Goal: Obtain resource: Obtain resource

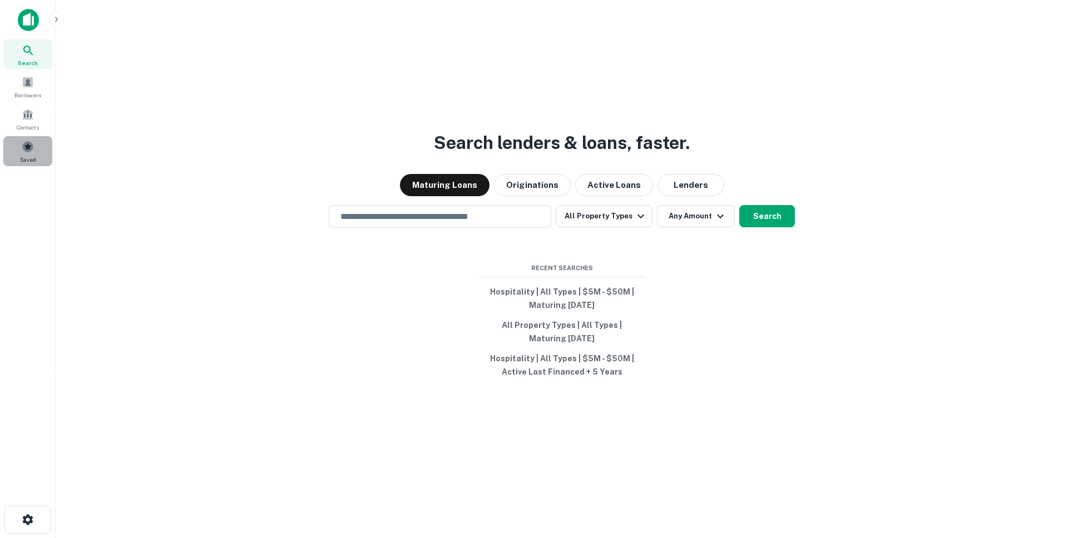
click at [18, 147] on div "Saved" at bounding box center [27, 151] width 49 height 30
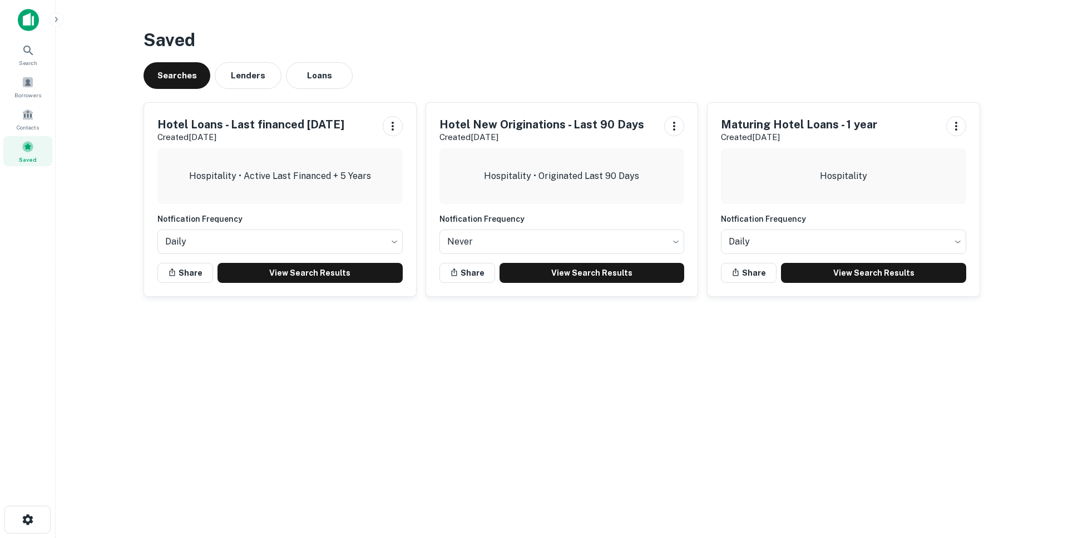
click at [291, 127] on h5 "Hotel Loans - Last financed 5 years ago" at bounding box center [250, 124] width 187 height 17
click at [326, 277] on link "View Search Results" at bounding box center [309, 273] width 185 height 20
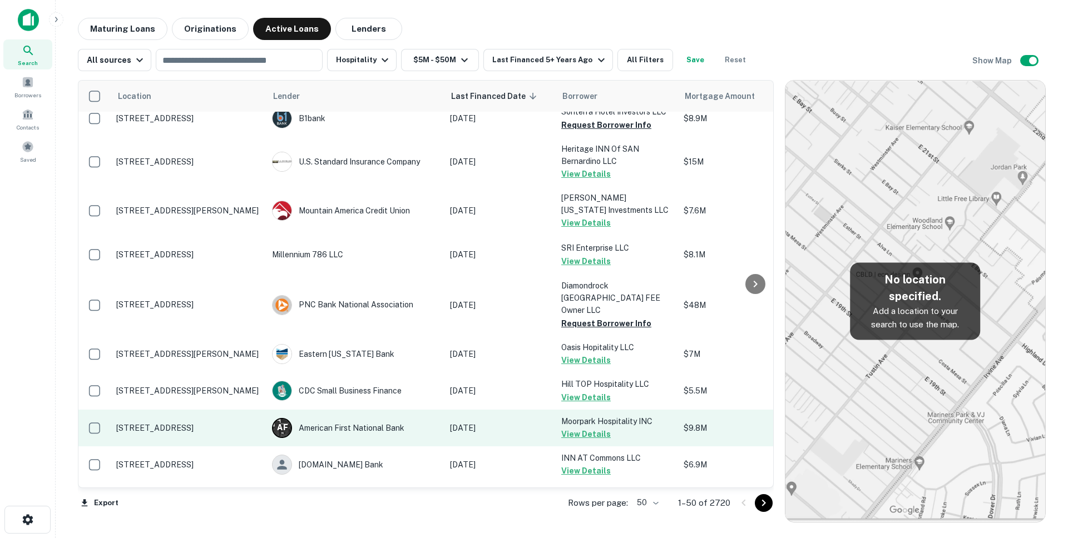
scroll to position [1654, 0]
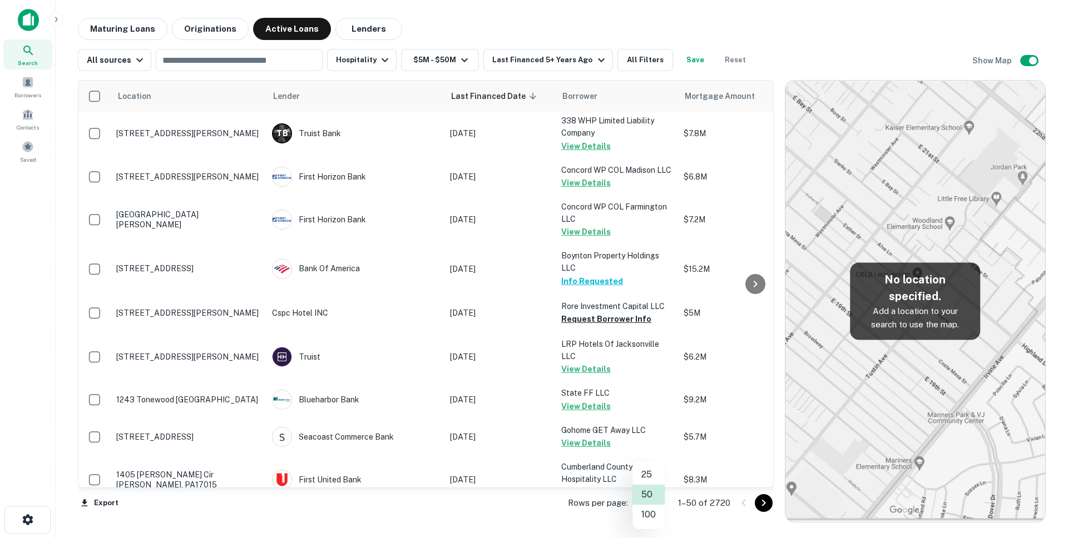
click at [659, 505] on body "Search Borrowers Contacts Saved Maturing Loans Originations Active Loans Lender…" at bounding box center [534, 269] width 1068 height 538
click at [646, 514] on li "100" at bounding box center [648, 515] width 32 height 20
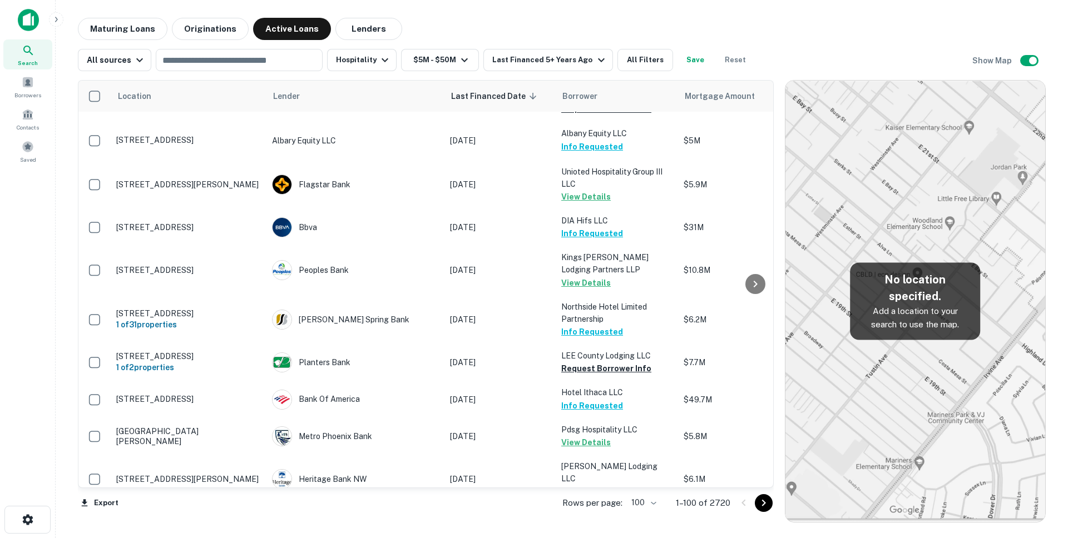
scroll to position [3559, 0]
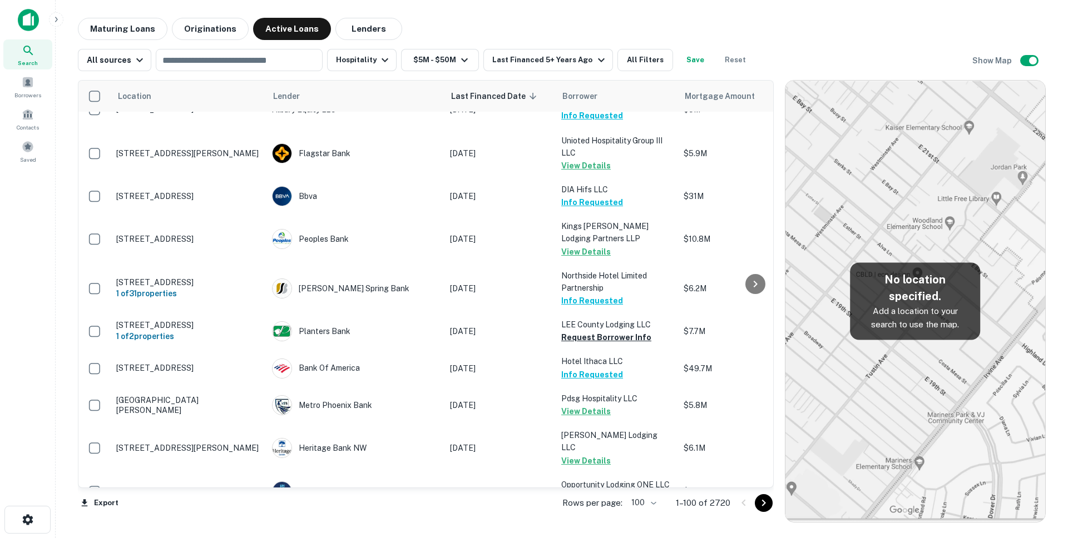
click at [757, 505] on icon "Go to next page" at bounding box center [763, 503] width 13 height 13
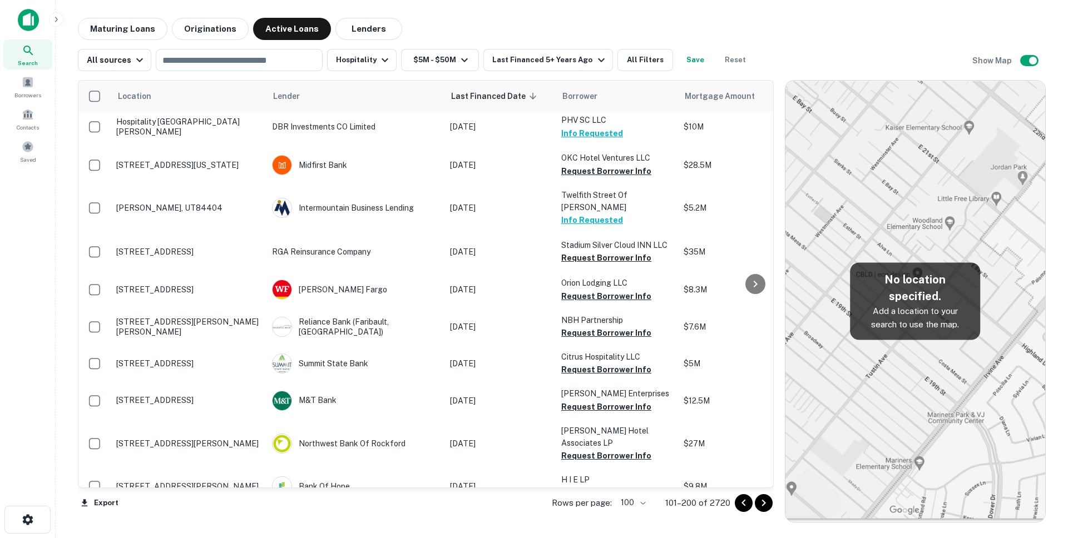
scroll to position [949, 0]
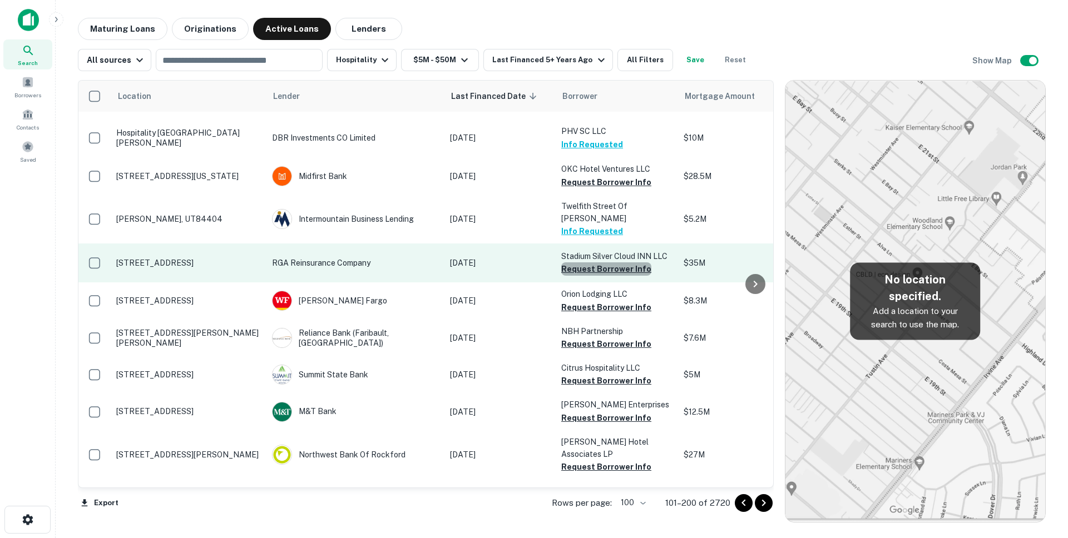
click at [610, 262] on button "Request Borrower Info" at bounding box center [606, 268] width 90 height 13
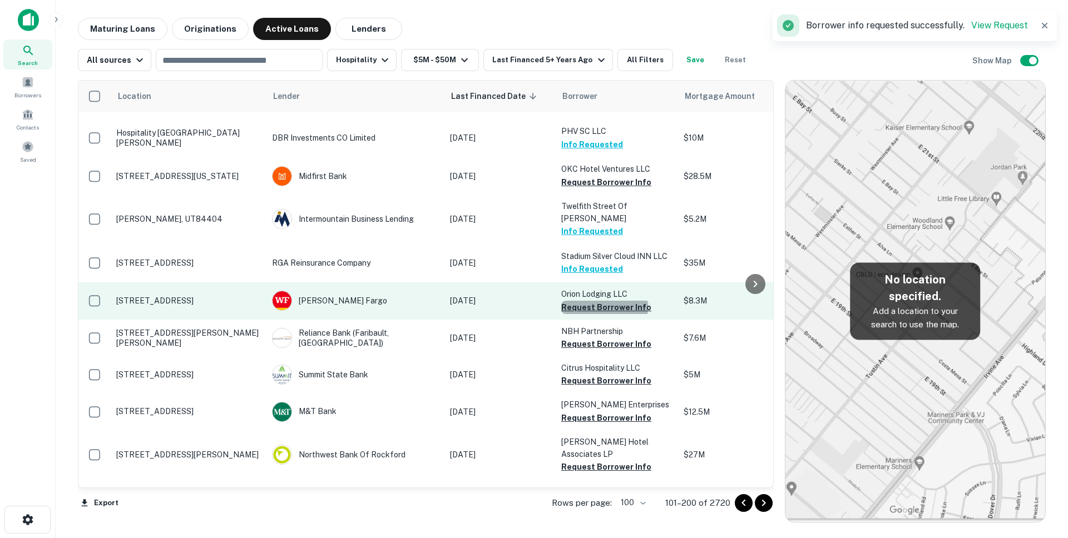
click at [604, 301] on button "Request Borrower Info" at bounding box center [606, 307] width 90 height 13
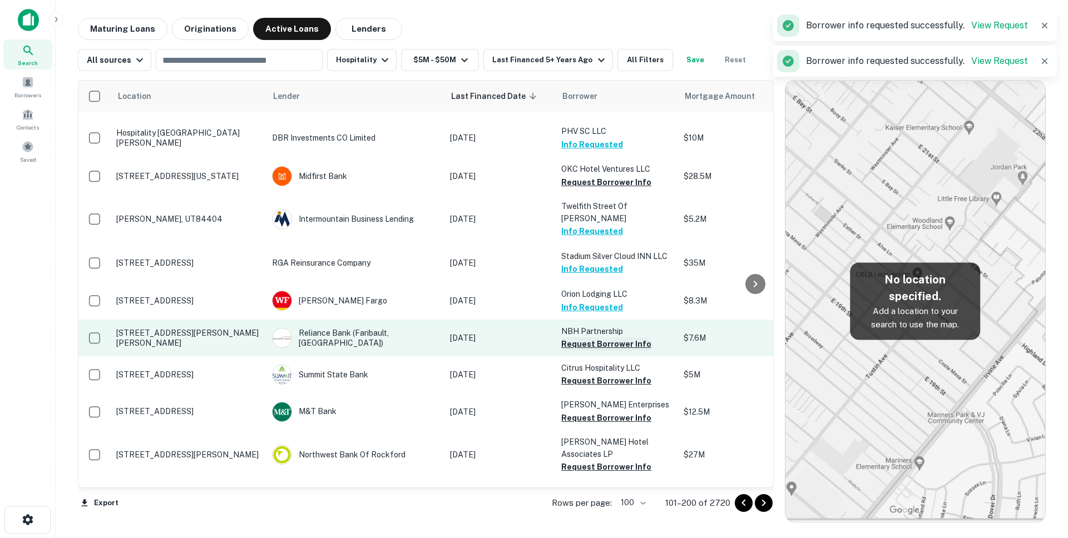
click at [598, 338] on button "Request Borrower Info" at bounding box center [606, 344] width 90 height 13
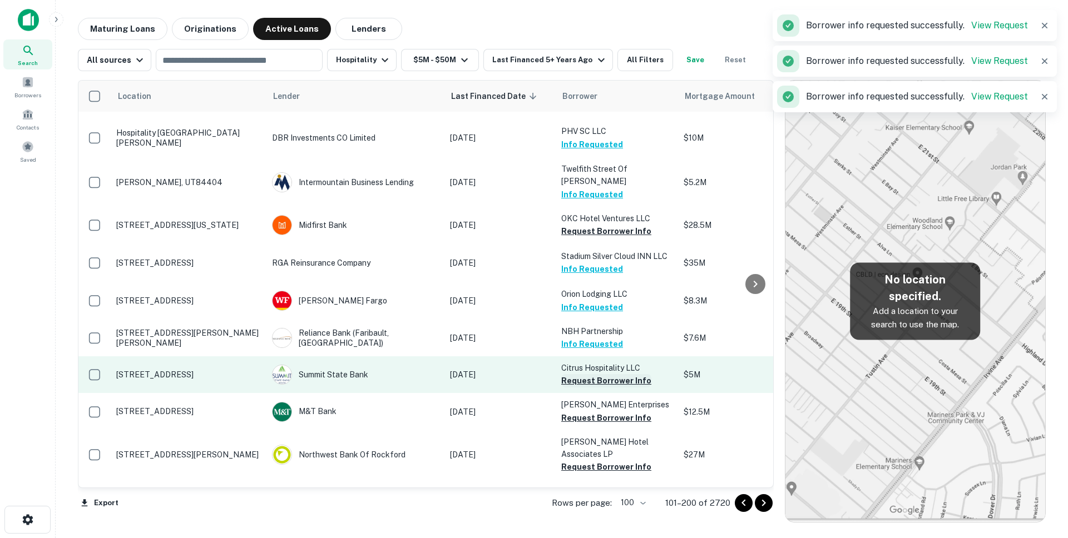
click at [598, 374] on button "Request Borrower Info" at bounding box center [606, 380] width 90 height 13
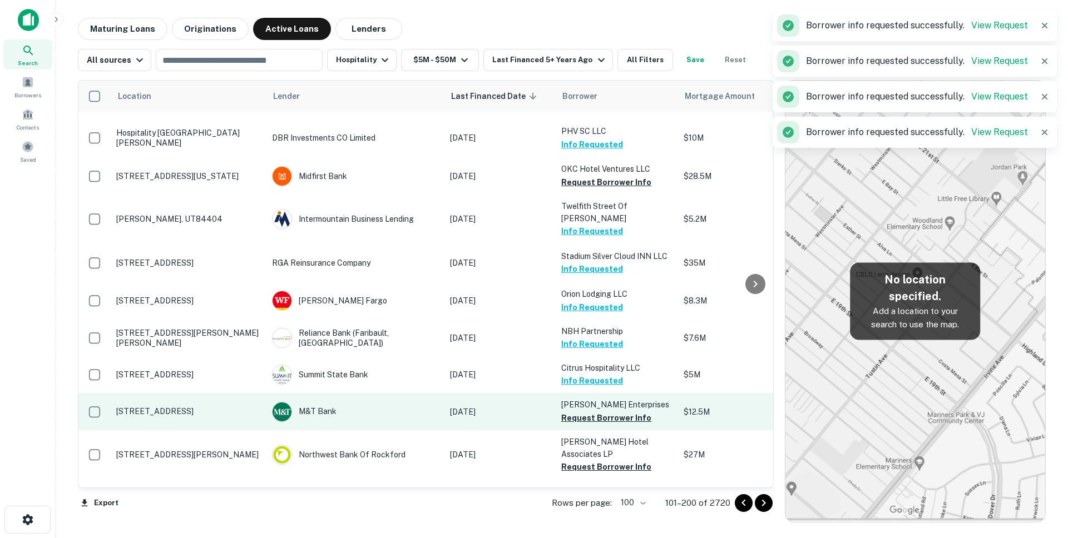
click at [597, 411] on button "Request Borrower Info" at bounding box center [606, 417] width 90 height 13
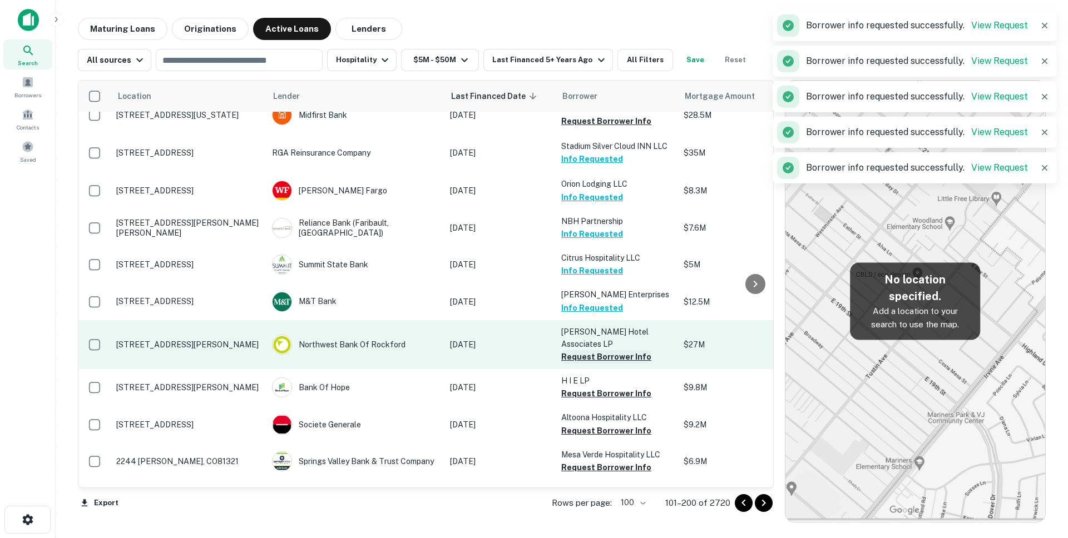
scroll to position [1070, 0]
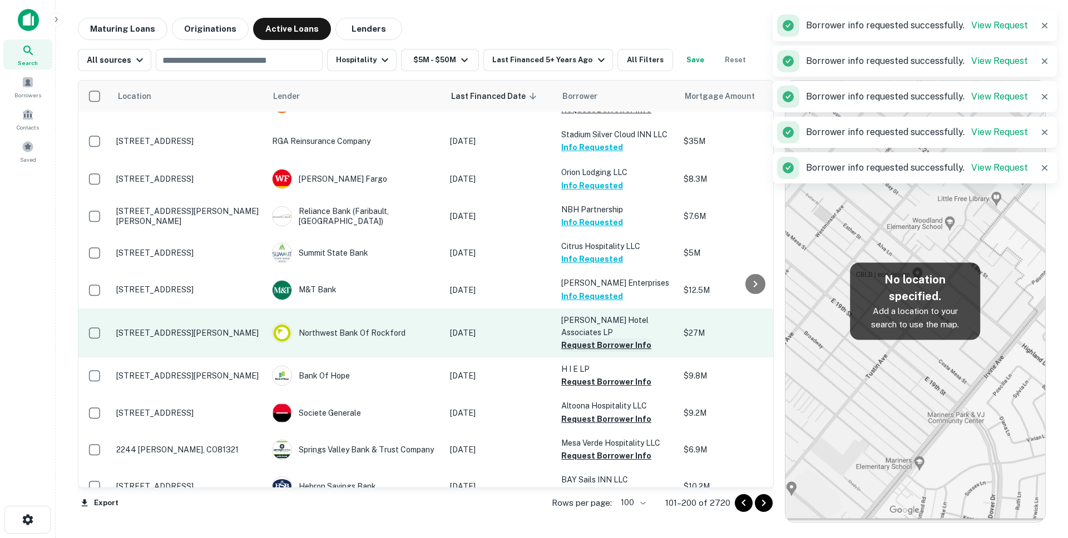
click at [593, 339] on button "Request Borrower Info" at bounding box center [606, 345] width 90 height 13
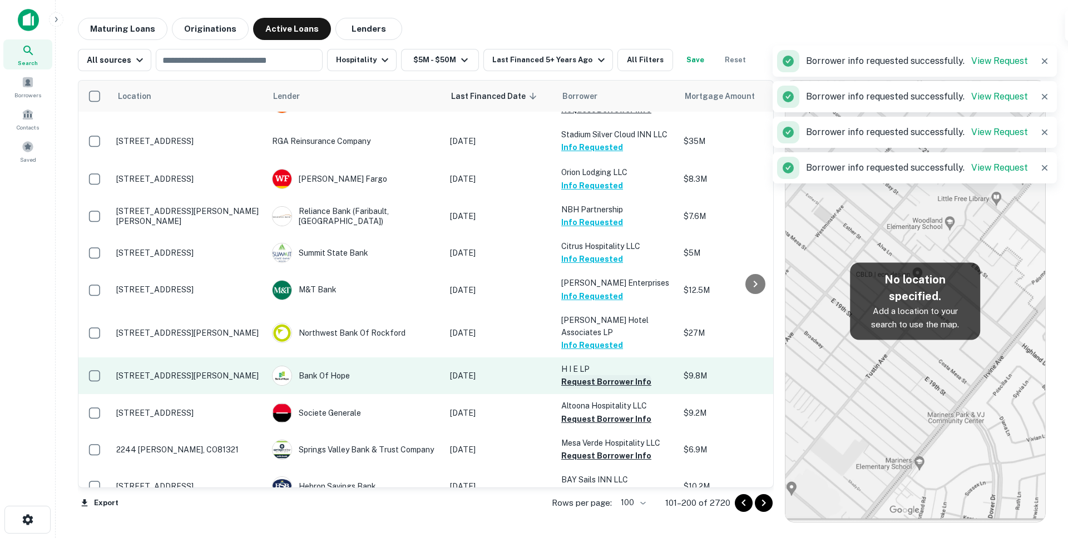
click at [591, 375] on button "Request Borrower Info" at bounding box center [606, 381] width 90 height 13
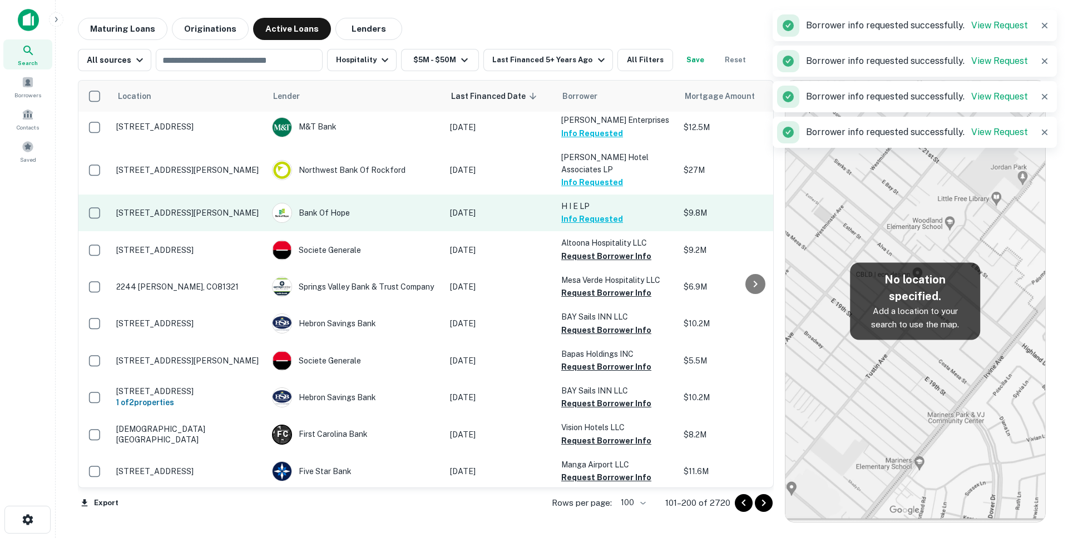
scroll to position [1249, 0]
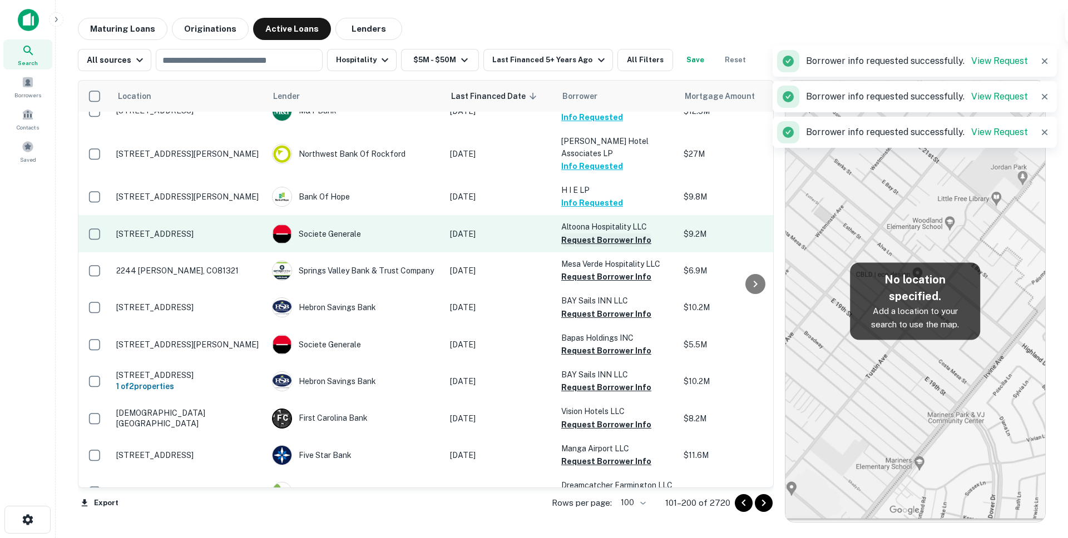
click at [593, 234] on button "Request Borrower Info" at bounding box center [606, 240] width 90 height 13
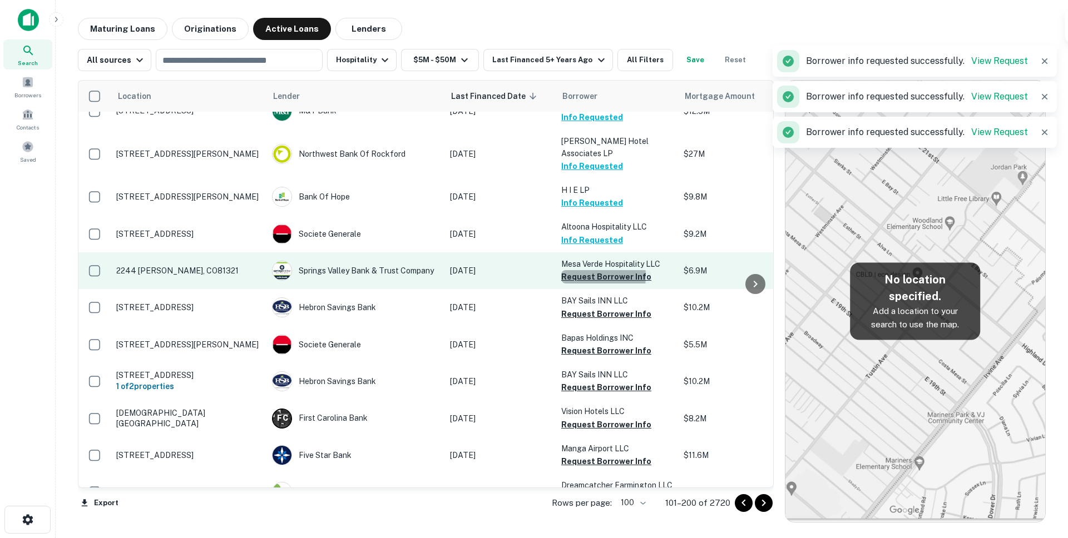
click at [584, 270] on button "Request Borrower Info" at bounding box center [606, 276] width 90 height 13
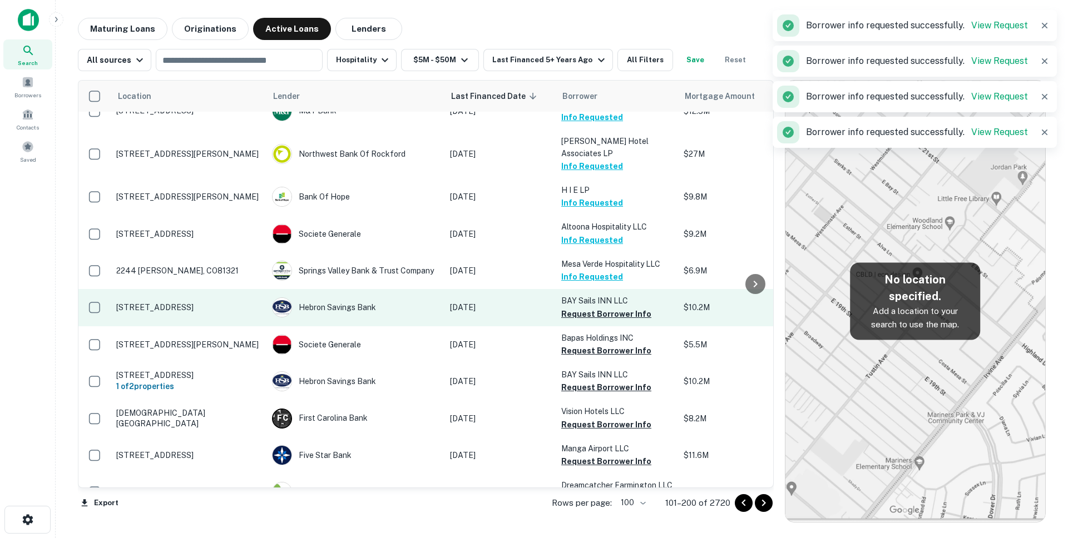
click at [587, 307] on button "Request Borrower Info" at bounding box center [606, 313] width 90 height 13
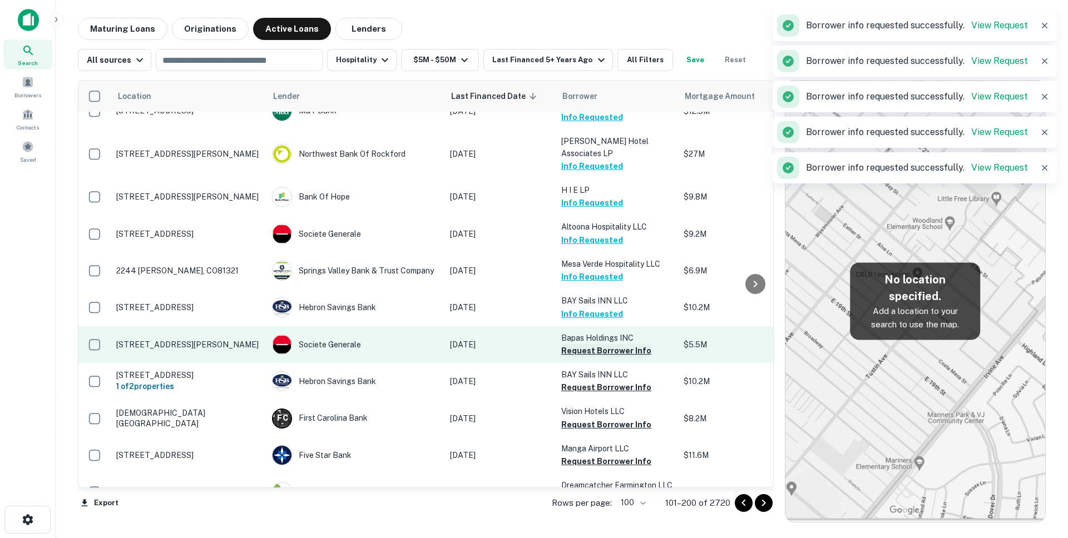
click at [588, 344] on button "Request Borrower Info" at bounding box center [606, 350] width 90 height 13
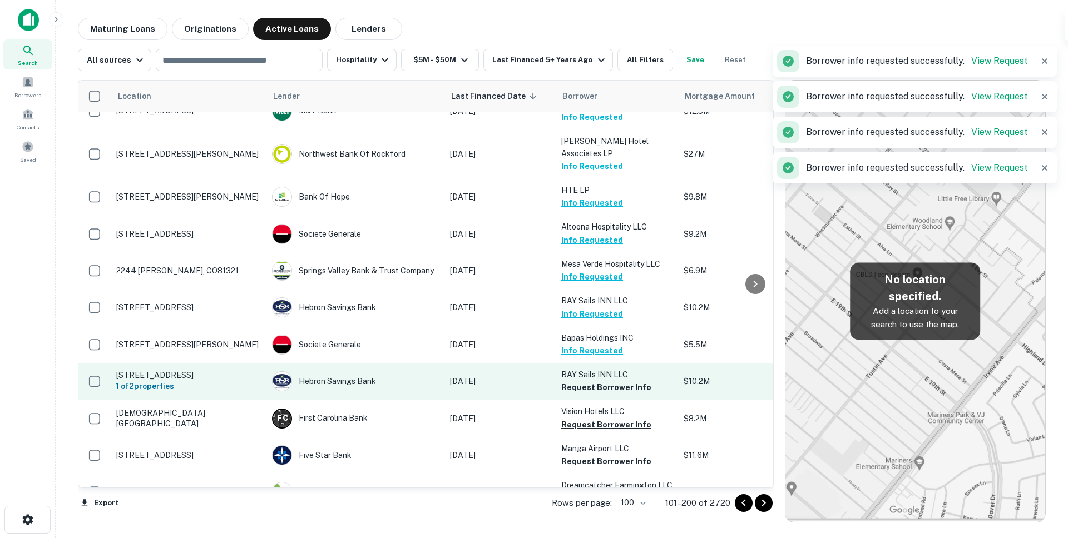
click at [584, 381] on button "Request Borrower Info" at bounding box center [606, 387] width 90 height 13
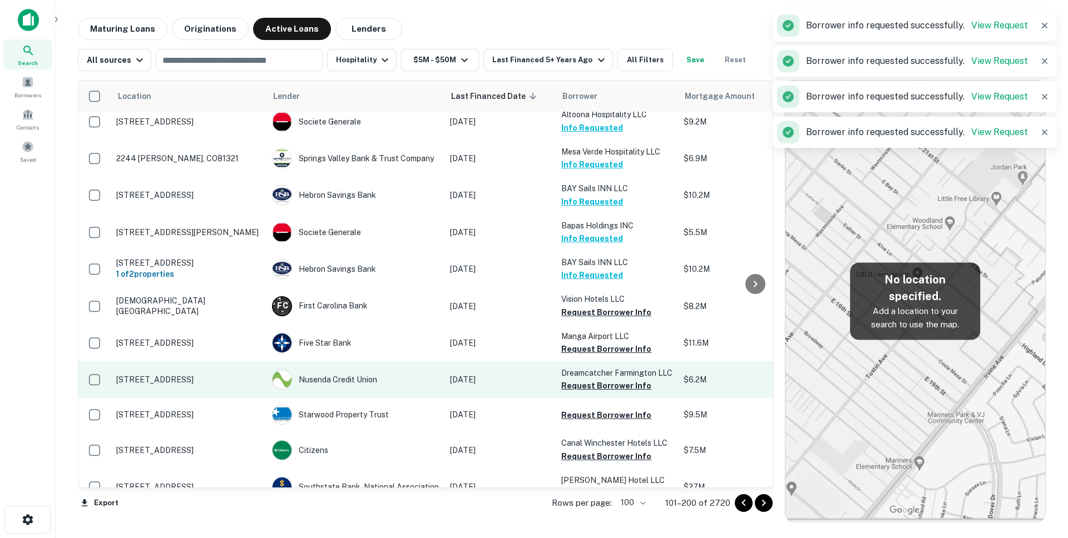
scroll to position [1376, 0]
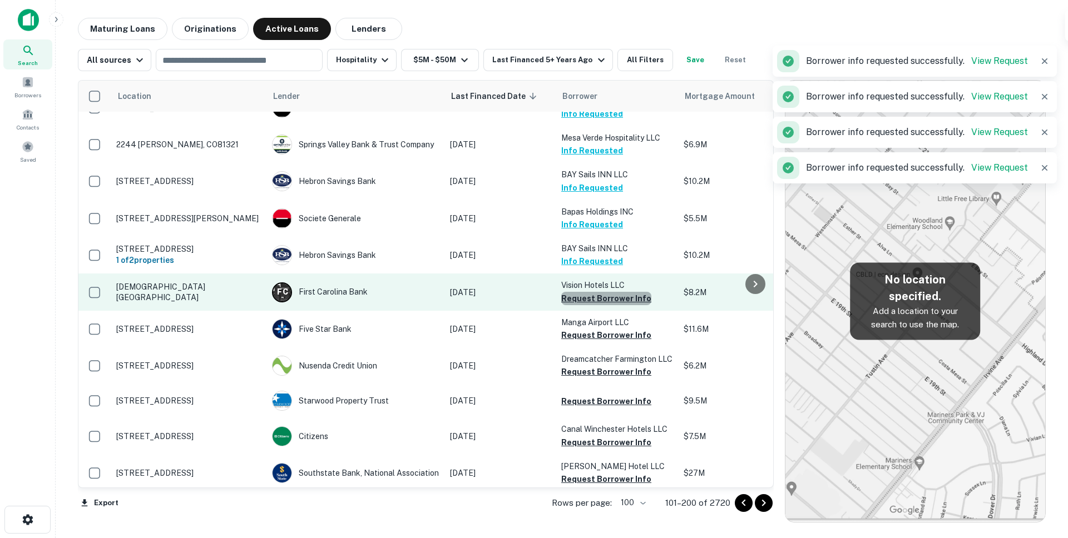
click at [606, 292] on button "Request Borrower Info" at bounding box center [606, 298] width 90 height 13
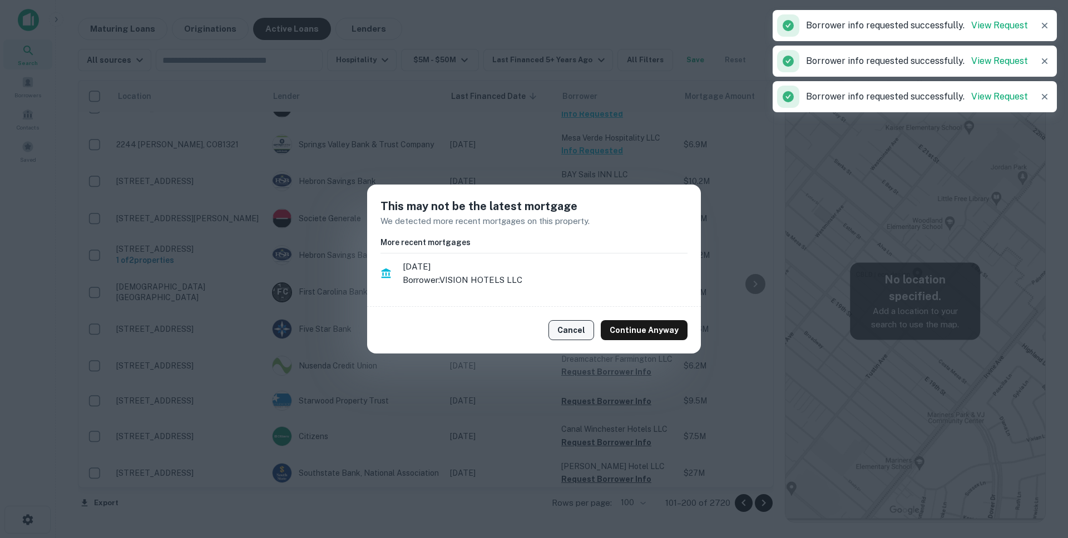
click at [576, 328] on button "Cancel" at bounding box center [571, 330] width 46 height 20
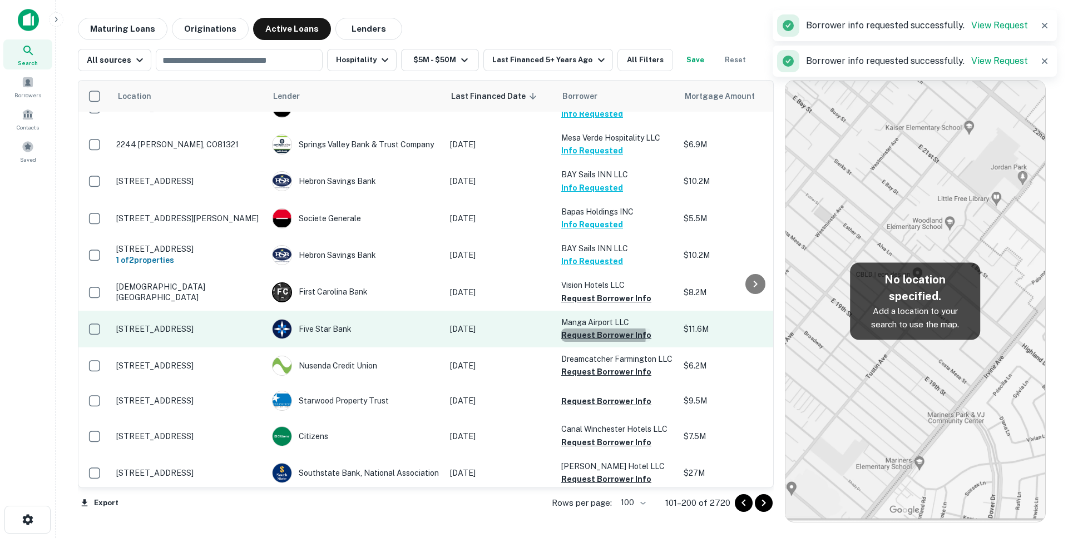
click at [589, 329] on button "Request Borrower Info" at bounding box center [606, 335] width 90 height 13
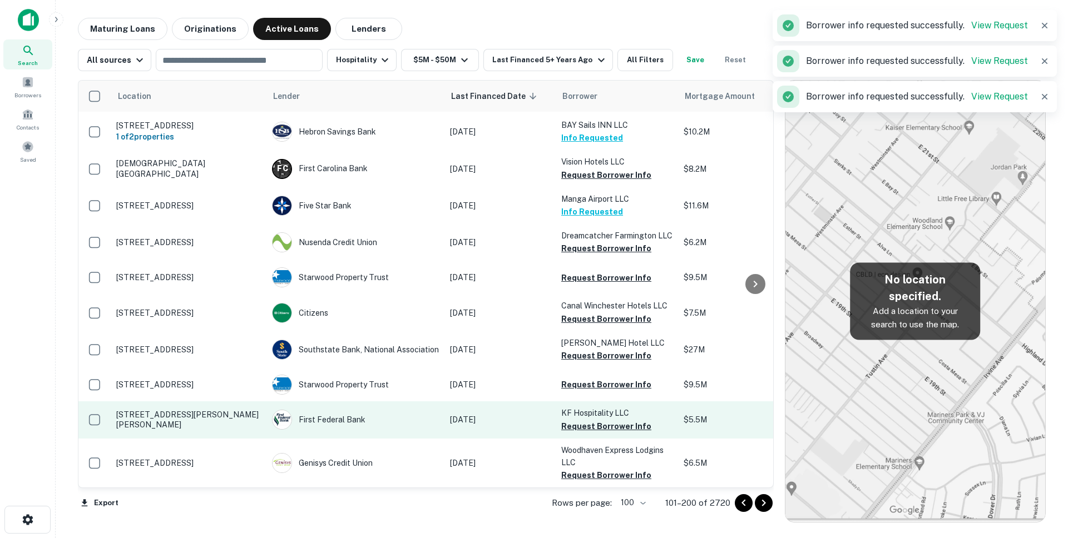
scroll to position [1548, 0]
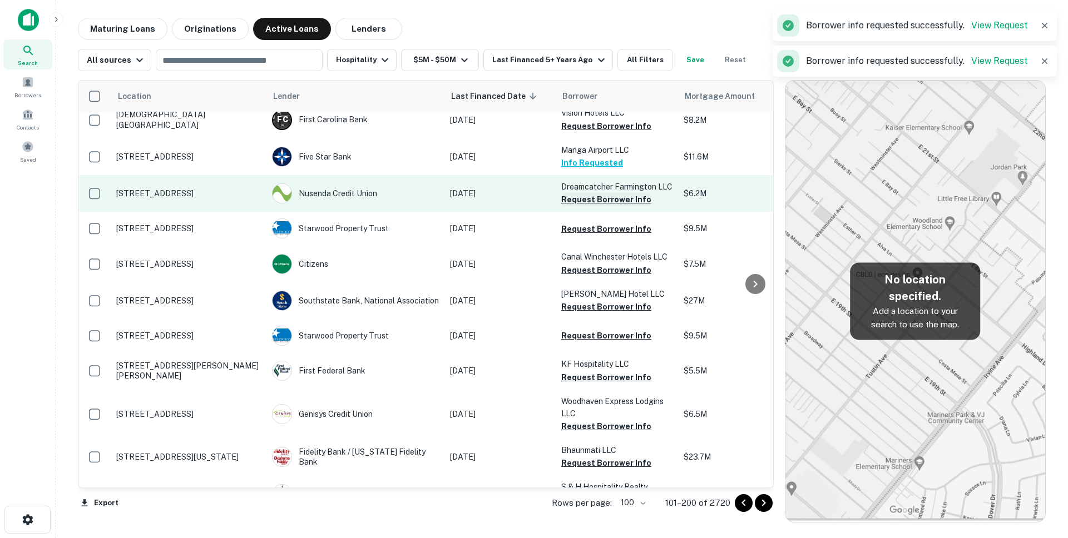
click at [581, 193] on button "Request Borrower Info" at bounding box center [606, 199] width 90 height 13
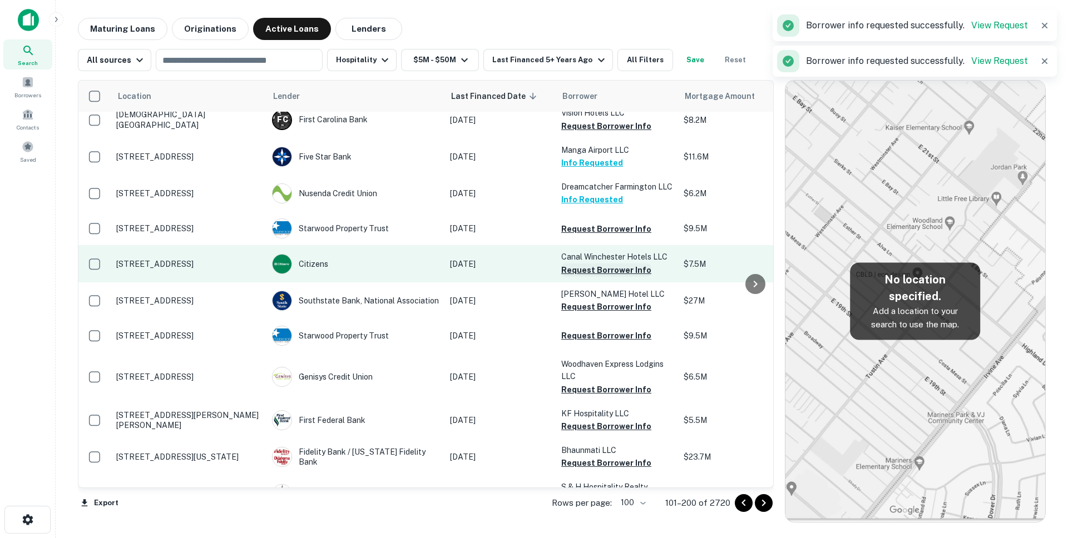
click at [575, 264] on button "Request Borrower Info" at bounding box center [606, 270] width 90 height 13
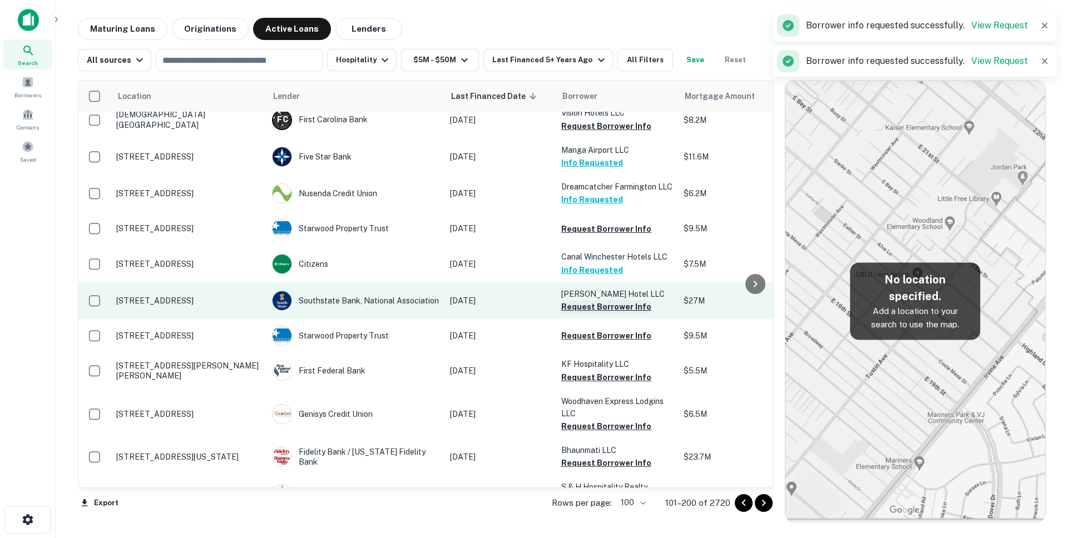
scroll to position [1568, 0]
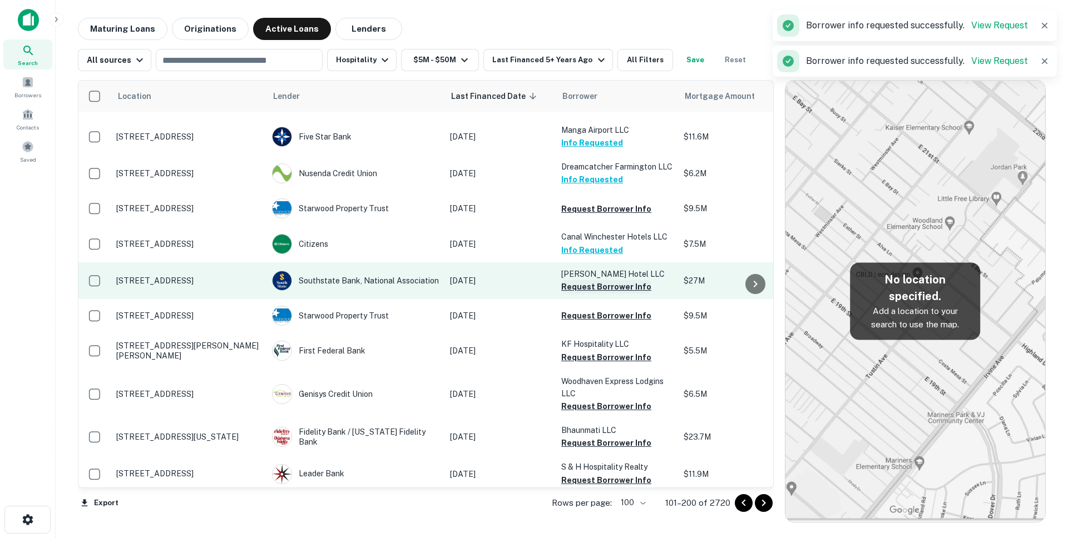
click at [581, 280] on button "Request Borrower Info" at bounding box center [606, 286] width 90 height 13
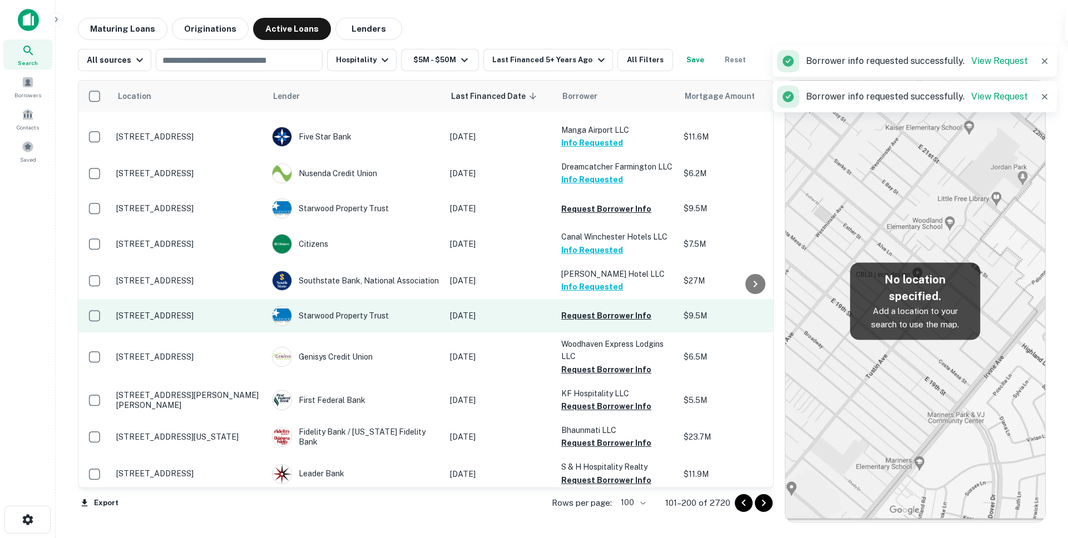
scroll to position [1606, 0]
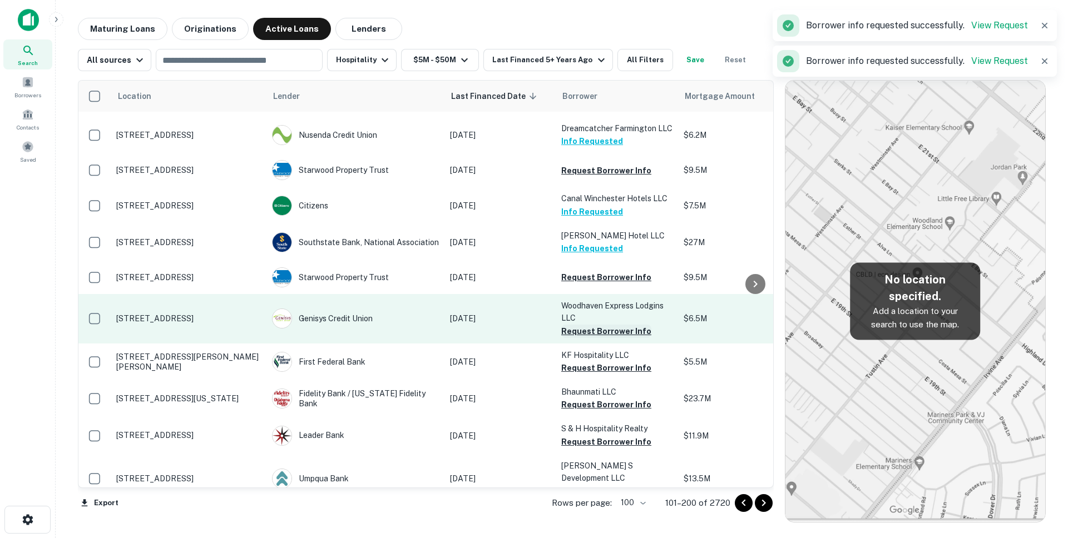
click at [589, 325] on button "Request Borrower Info" at bounding box center [606, 331] width 90 height 13
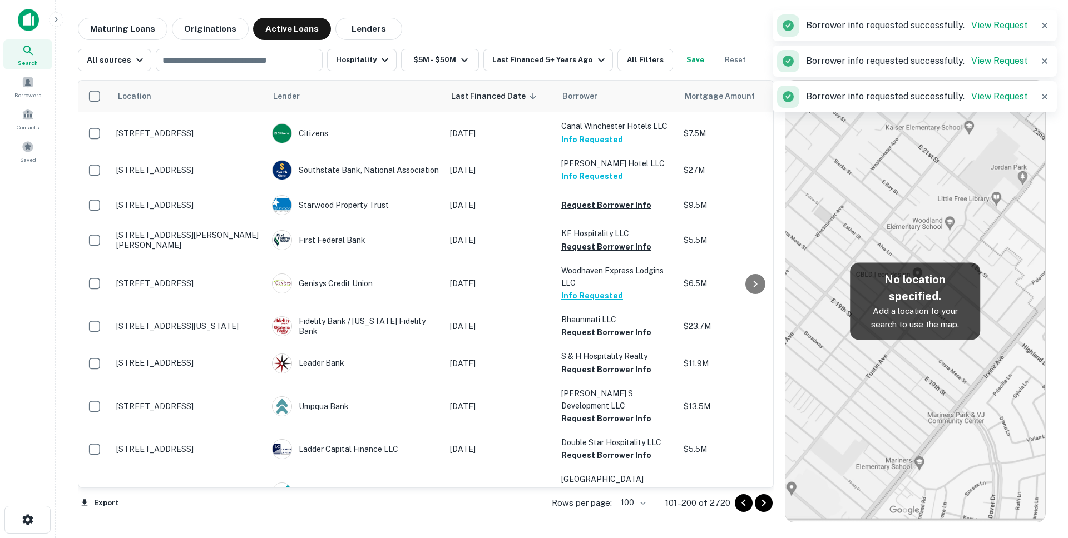
scroll to position [1690, 0]
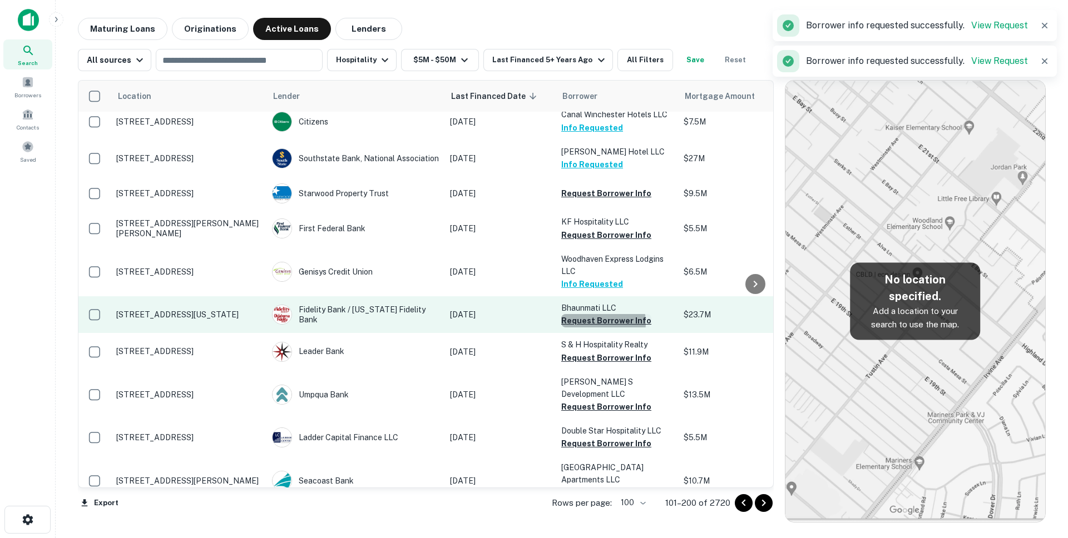
click at [597, 314] on button "Request Borrower Info" at bounding box center [606, 320] width 90 height 13
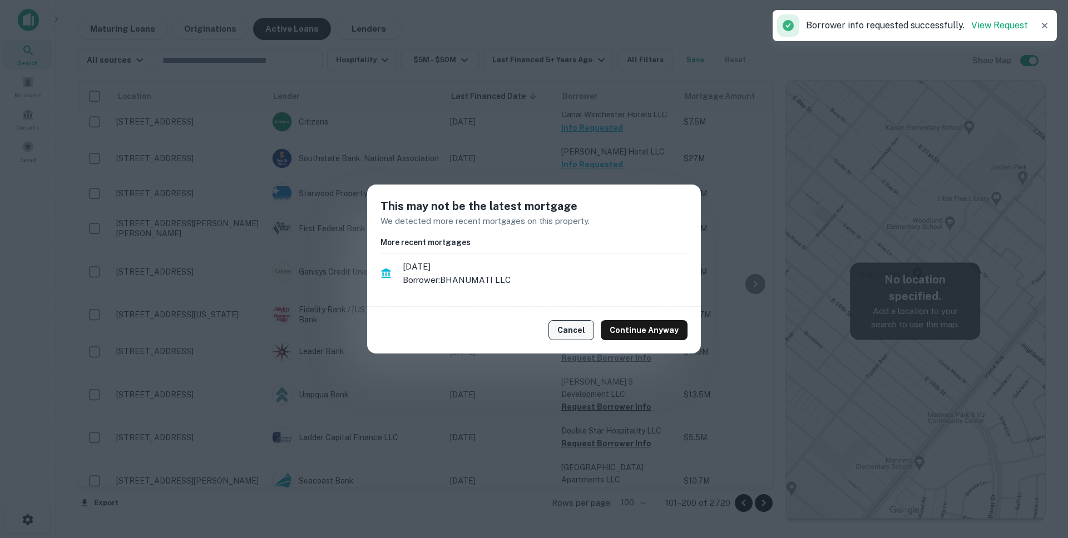
click at [574, 328] on button "Cancel" at bounding box center [571, 330] width 46 height 20
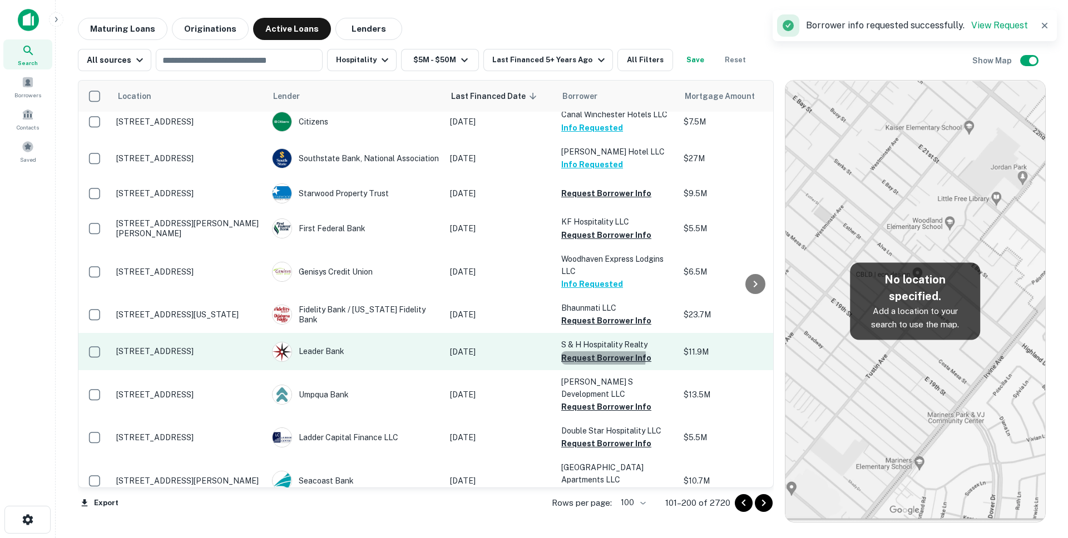
click at [586, 351] on button "Request Borrower Info" at bounding box center [606, 357] width 90 height 13
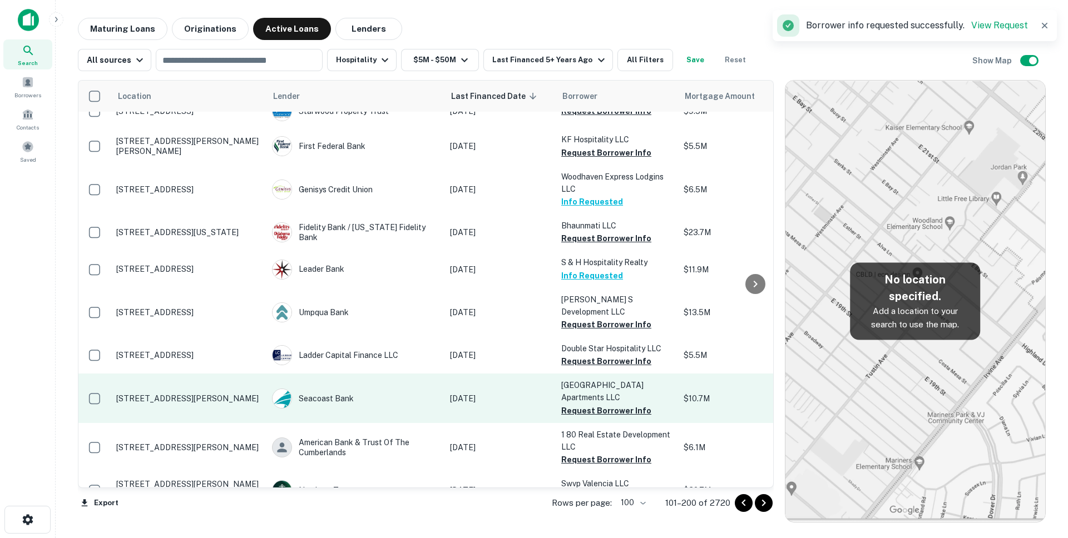
scroll to position [1813, 0]
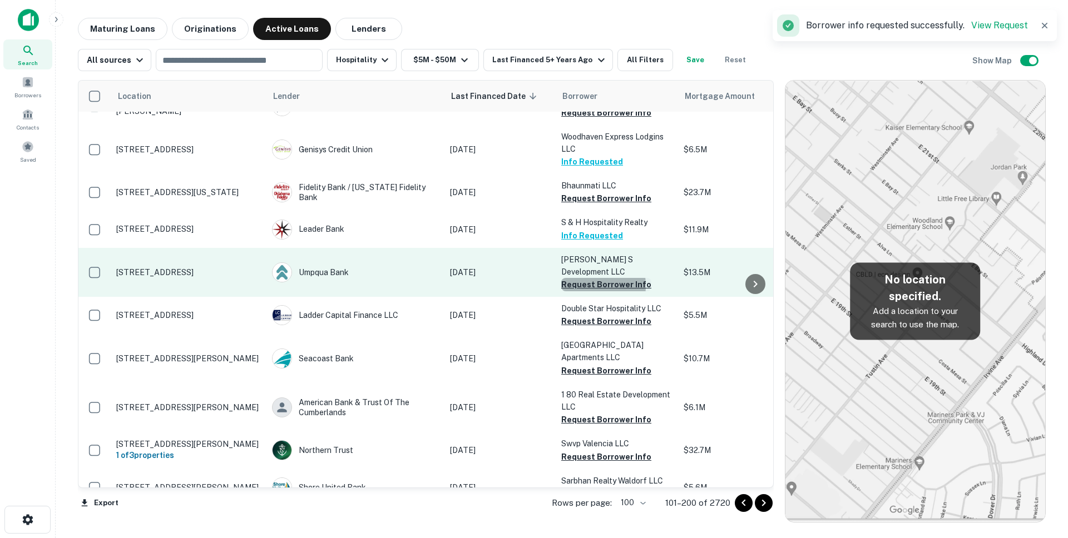
click at [583, 278] on button "Request Borrower Info" at bounding box center [606, 284] width 90 height 13
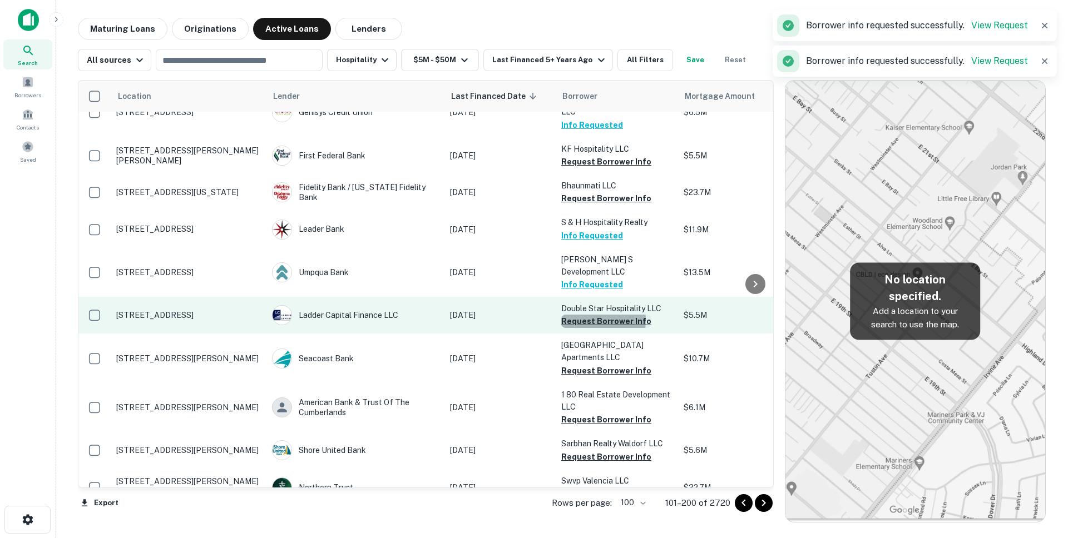
click at [578, 315] on button "Request Borrower Info" at bounding box center [606, 321] width 90 height 13
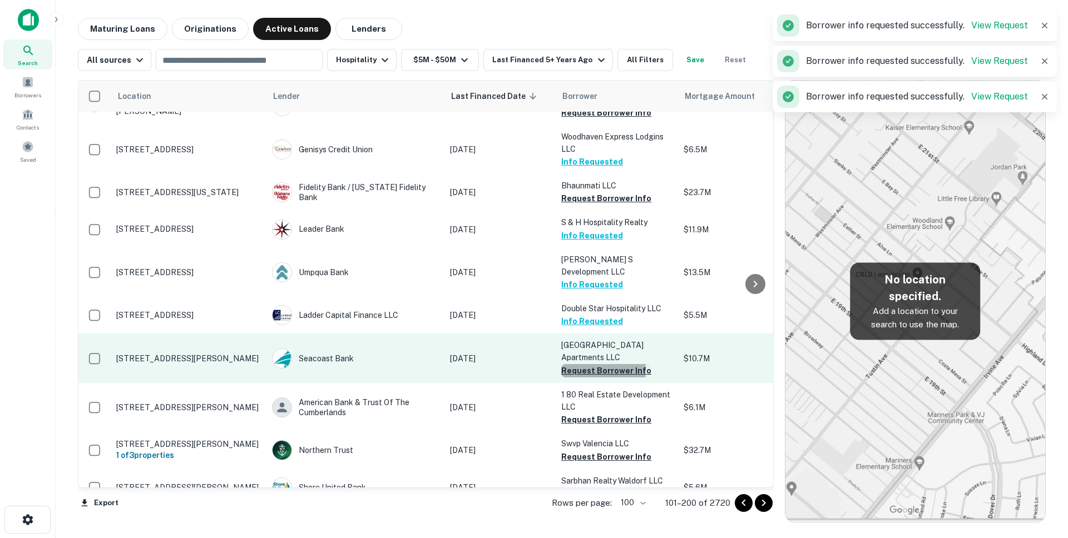
click at [576, 364] on button "Request Borrower Info" at bounding box center [606, 370] width 90 height 13
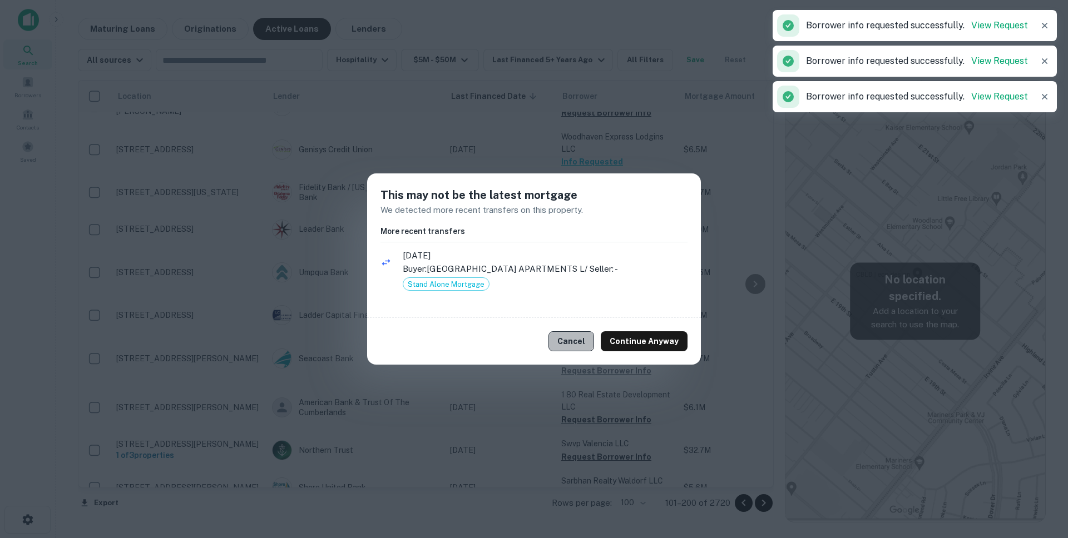
click at [582, 338] on button "Cancel" at bounding box center [571, 341] width 46 height 20
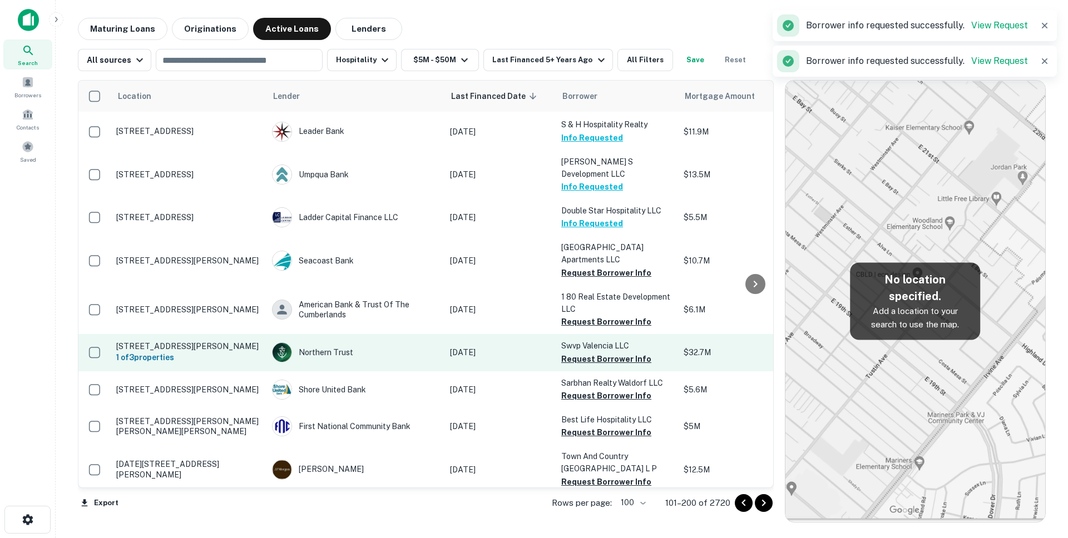
scroll to position [1931, 0]
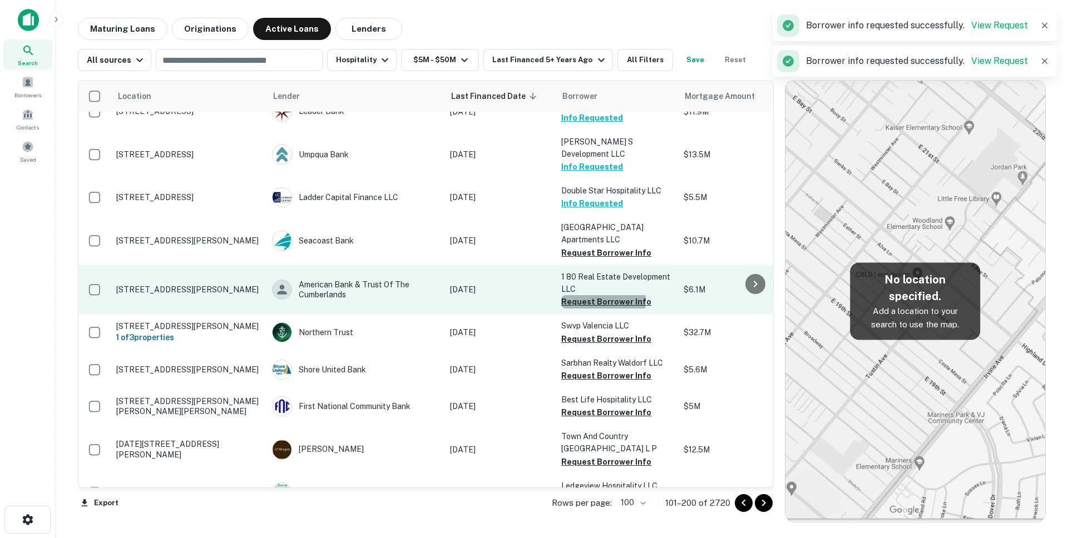
click at [594, 295] on button "Request Borrower Info" at bounding box center [606, 301] width 90 height 13
